Goal: Find specific page/section: Find specific page/section

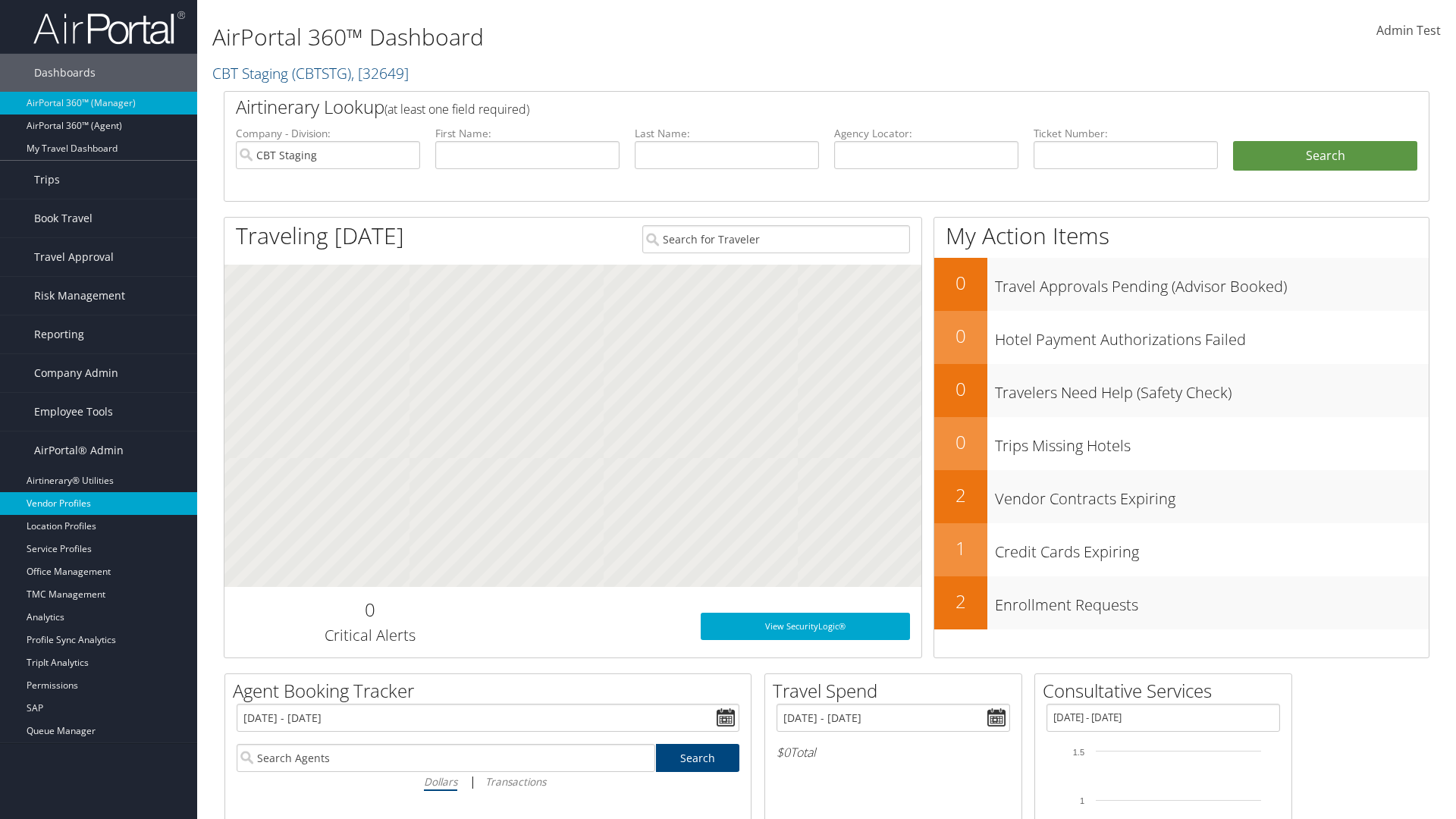
click at [98, 503] on link "Vendor Profiles" at bounding box center [98, 503] width 197 height 23
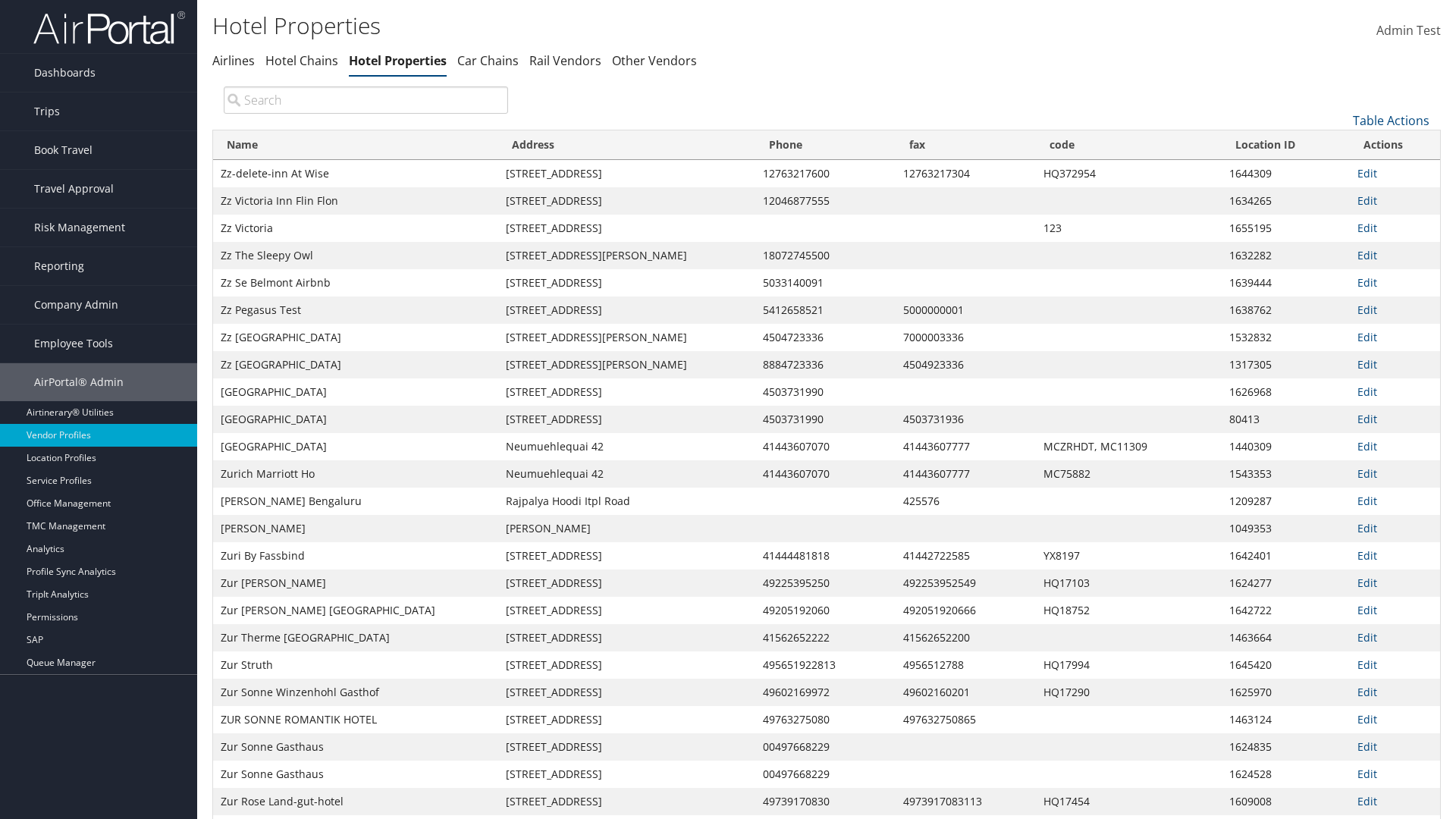
click at [355, 145] on th "Name" at bounding box center [355, 145] width 286 height 29
